Goal: Information Seeking & Learning: Learn about a topic

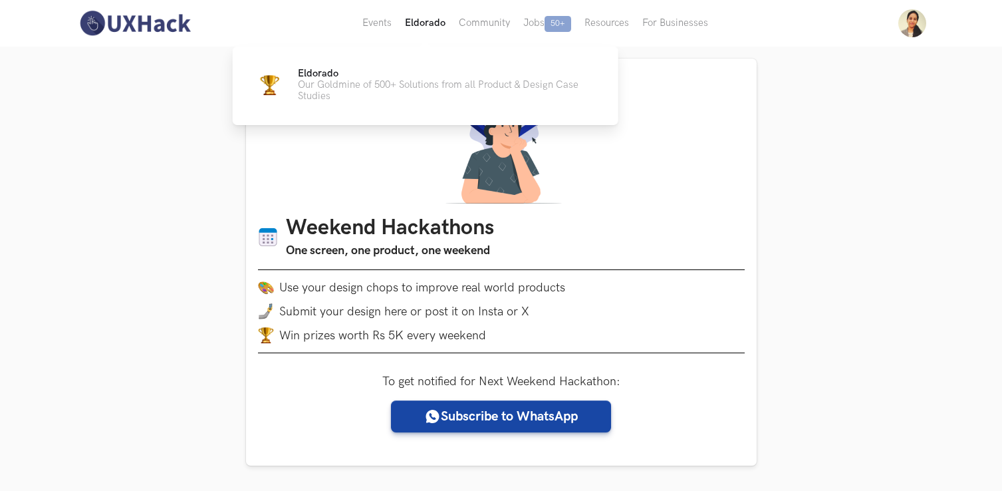
click at [420, 29] on button "Eldorado" at bounding box center [425, 23] width 54 height 47
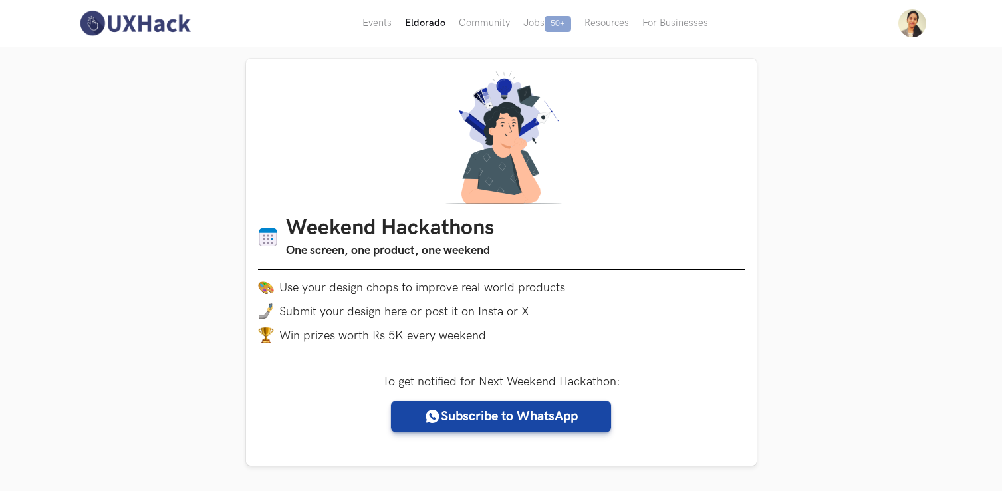
click at [425, 24] on button "Eldorado" at bounding box center [425, 23] width 54 height 47
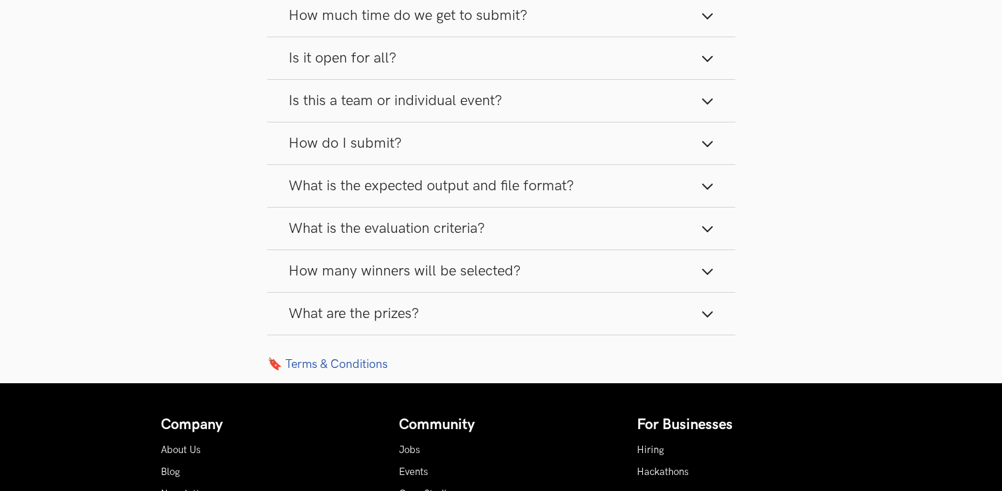
scroll to position [1850, 0]
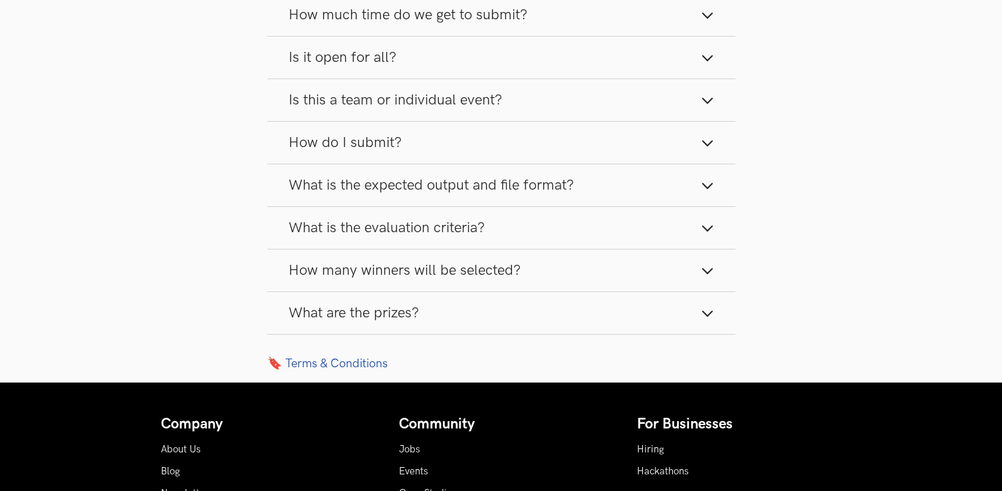
click at [485, 307] on button "What are the prizes?" at bounding box center [501, 313] width 468 height 42
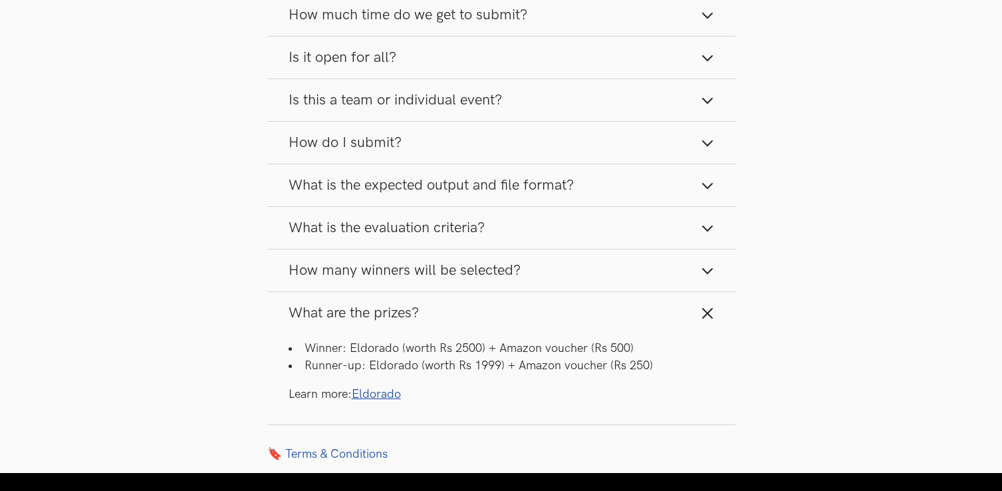
click at [391, 390] on link "Eldorado" at bounding box center [376, 394] width 49 height 14
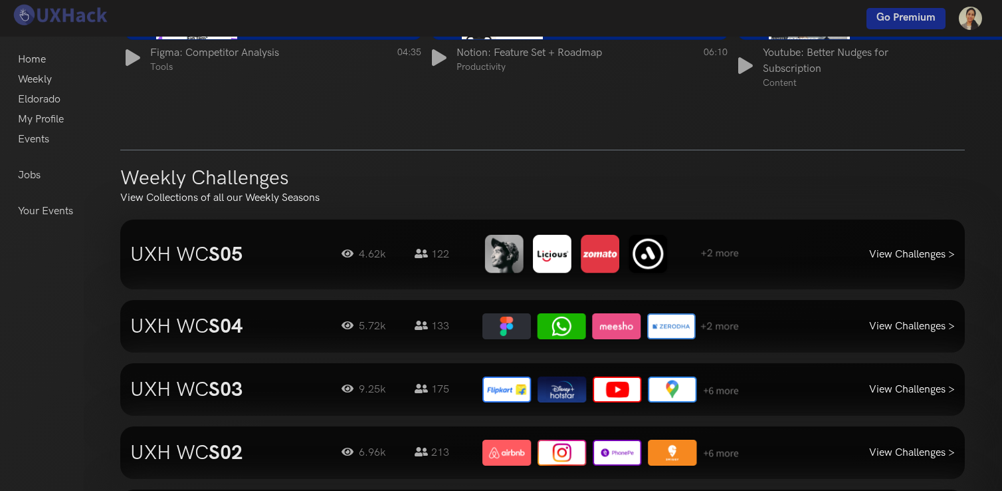
scroll to position [1119, 0]
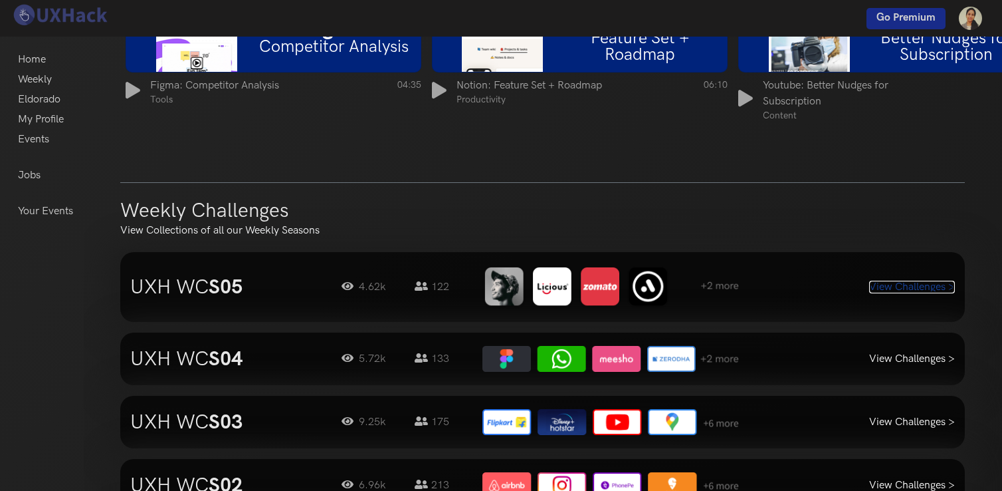
click at [888, 289] on link "View Challenges >" at bounding box center [912, 287] width 86 height 13
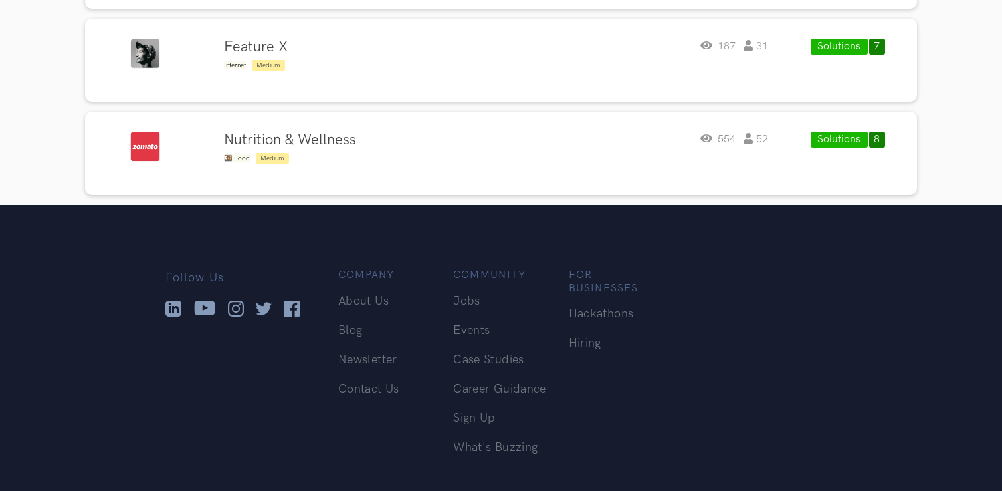
scroll to position [762, 0]
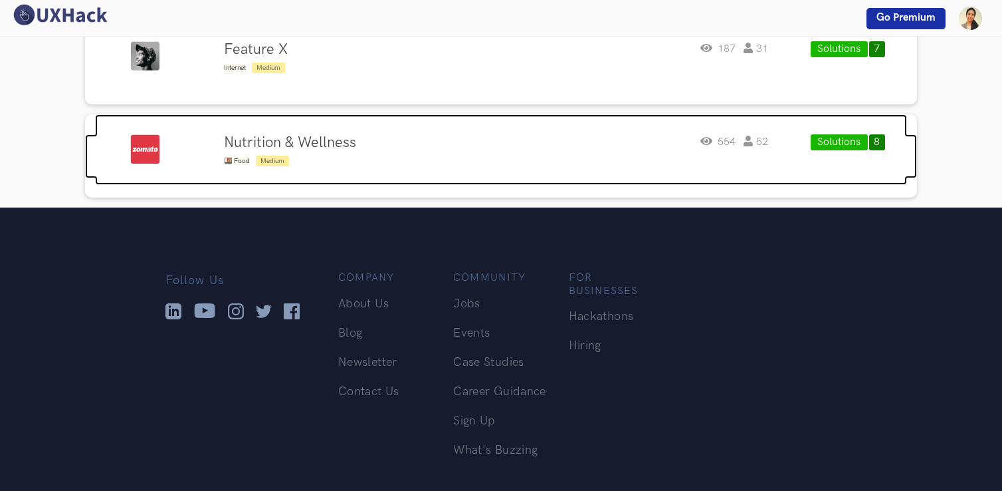
click at [312, 145] on h4 "Nutrition & Wellness" at bounding box center [290, 142] width 132 height 17
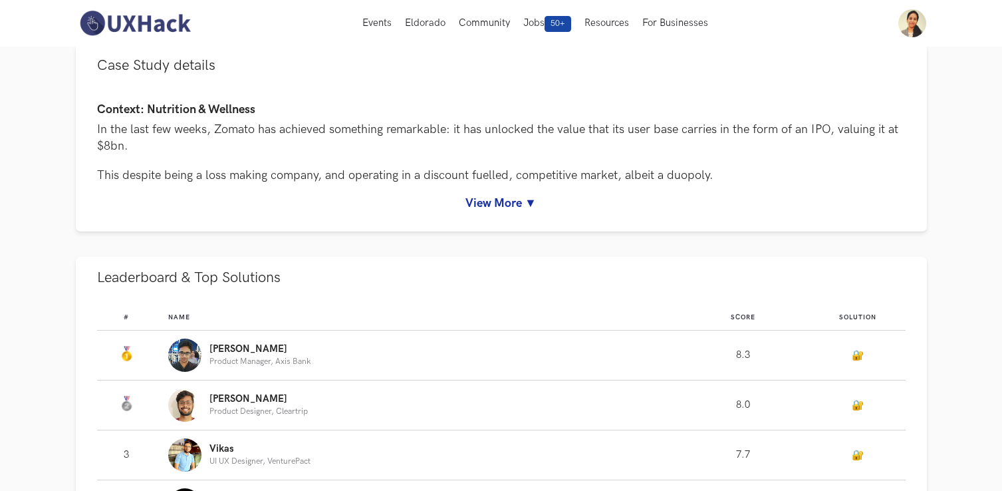
scroll to position [577, 0]
